Goal: Navigation & Orientation: Find specific page/section

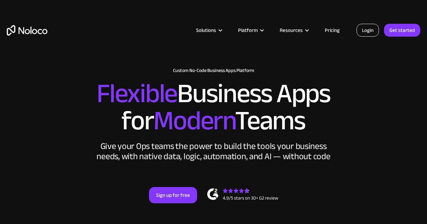
click at [370, 32] on link "Login" at bounding box center [368, 30] width 22 height 13
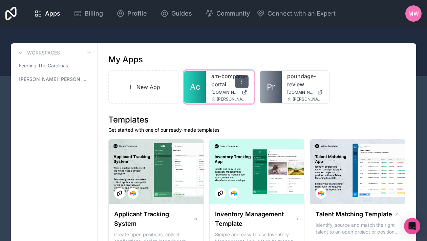
click at [241, 81] on icon at bounding box center [241, 81] width 5 height 5
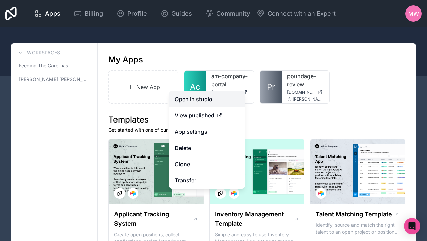
click at [208, 97] on link "Open in studio" at bounding box center [207, 99] width 76 height 16
